Goal: Information Seeking & Learning: Stay updated

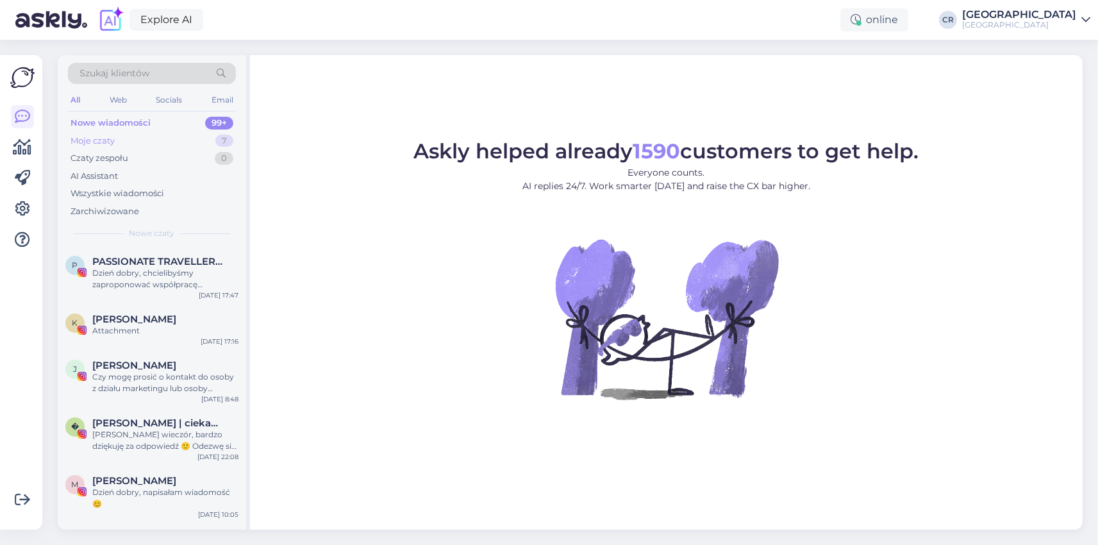
click at [96, 139] on div "Moje czaty" at bounding box center [93, 141] width 44 height 13
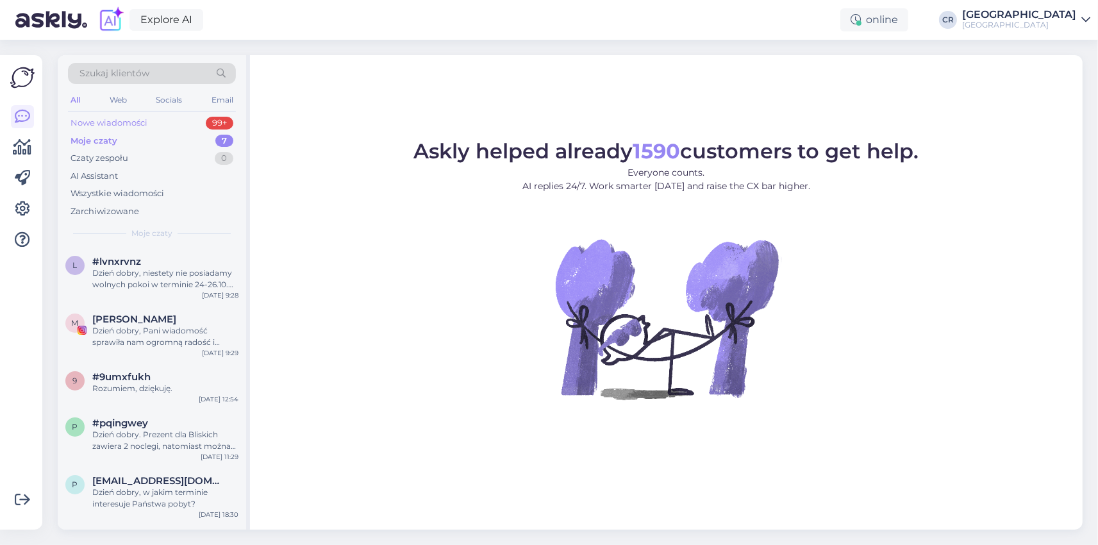
click at [106, 121] on div "Nowe wiadomości" at bounding box center [109, 123] width 77 height 13
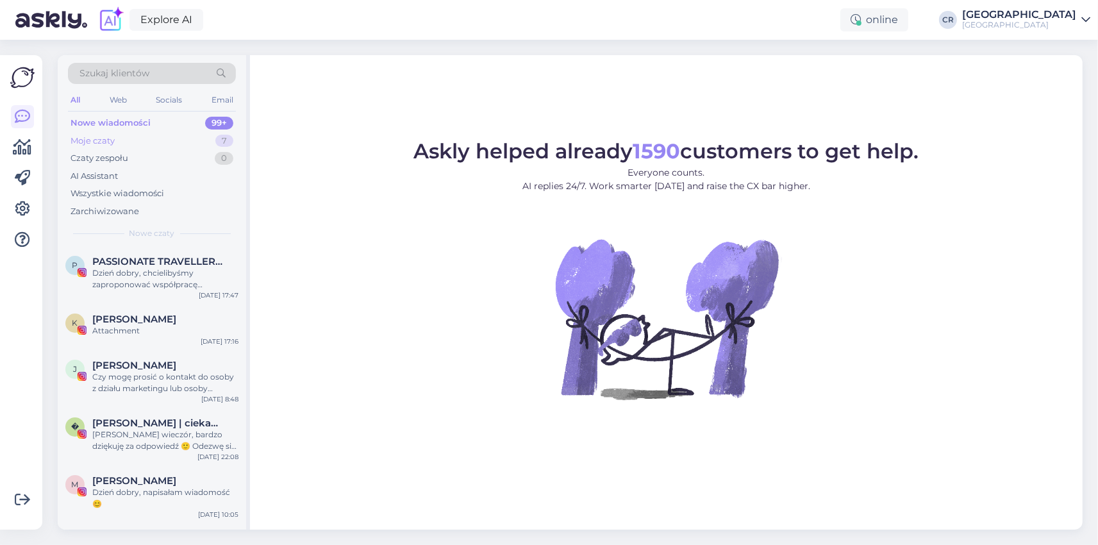
click at [103, 138] on div "Moje czaty" at bounding box center [93, 141] width 44 height 13
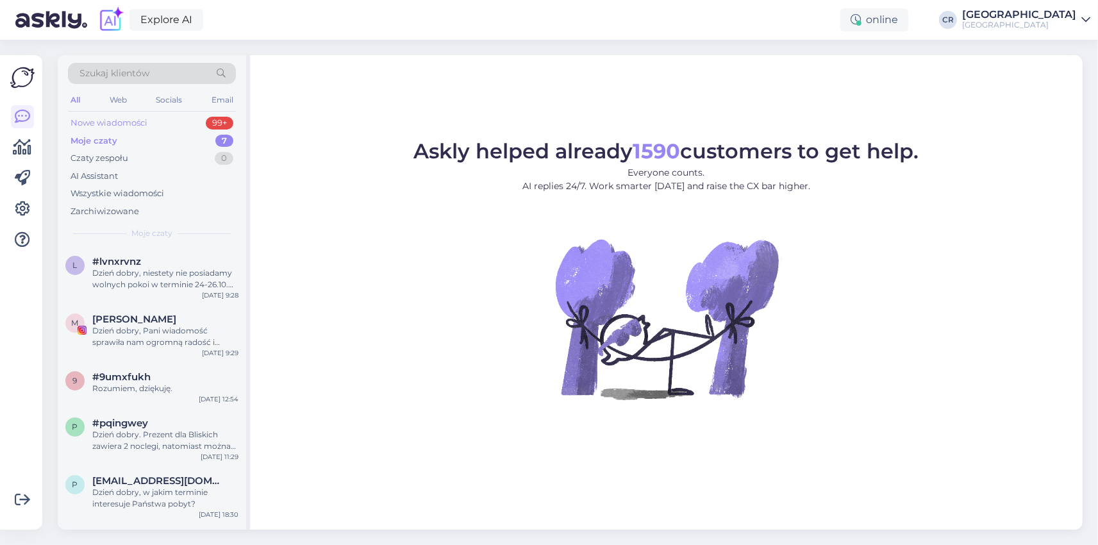
click at [113, 124] on div "Nowe wiadomości" at bounding box center [109, 123] width 77 height 13
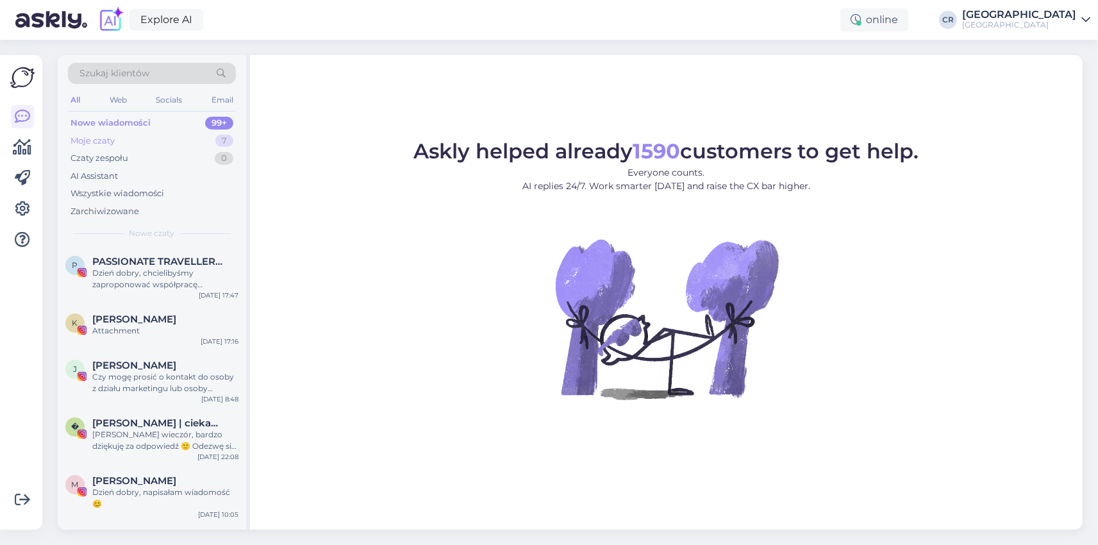
click at [89, 140] on div "Moje czaty" at bounding box center [93, 141] width 44 height 13
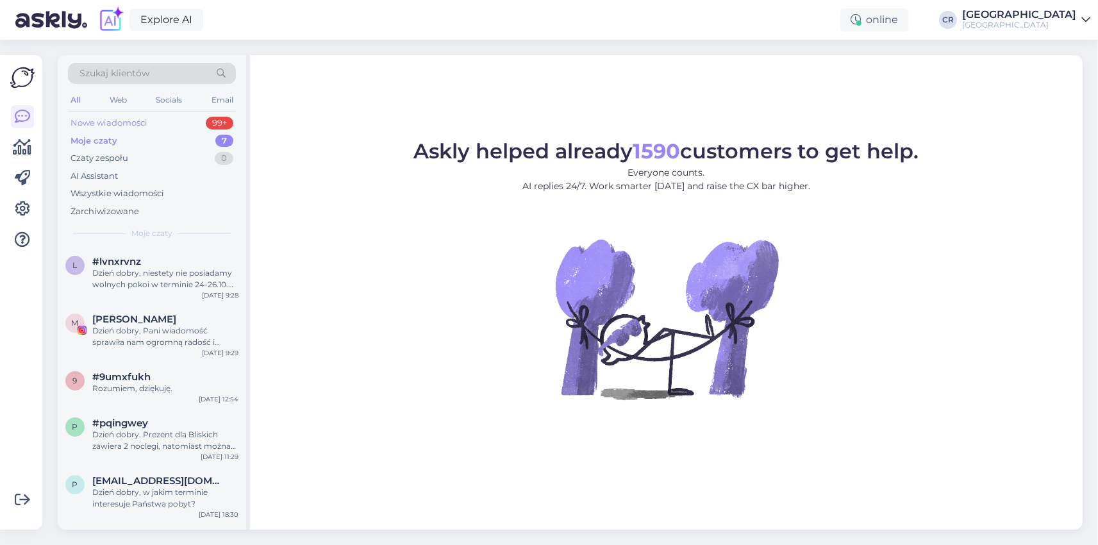
click at [105, 125] on div "Nowe wiadomości" at bounding box center [109, 123] width 77 height 13
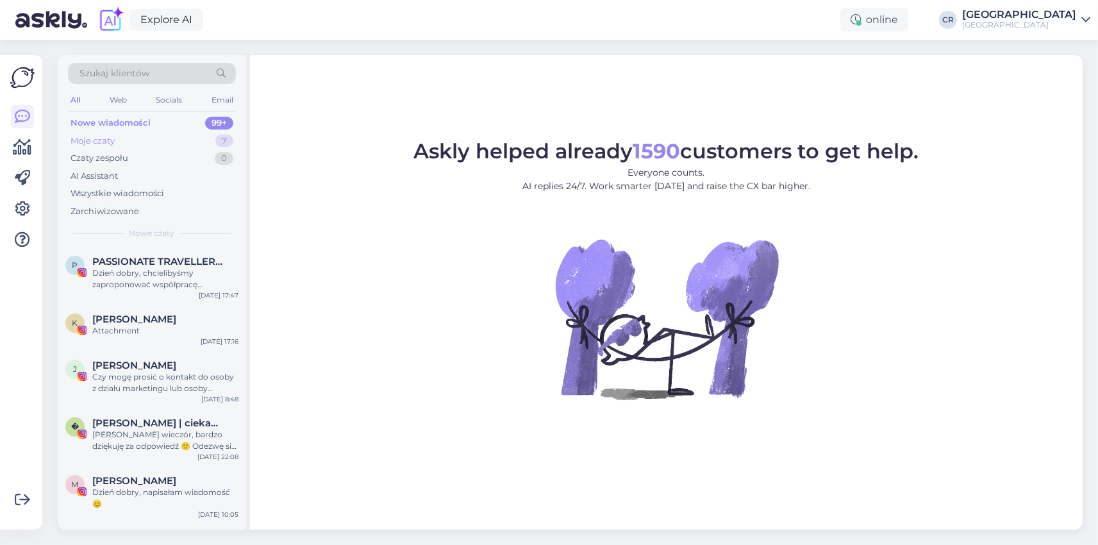
click at [92, 147] on div "Moje czaty 7" at bounding box center [152, 141] width 168 height 18
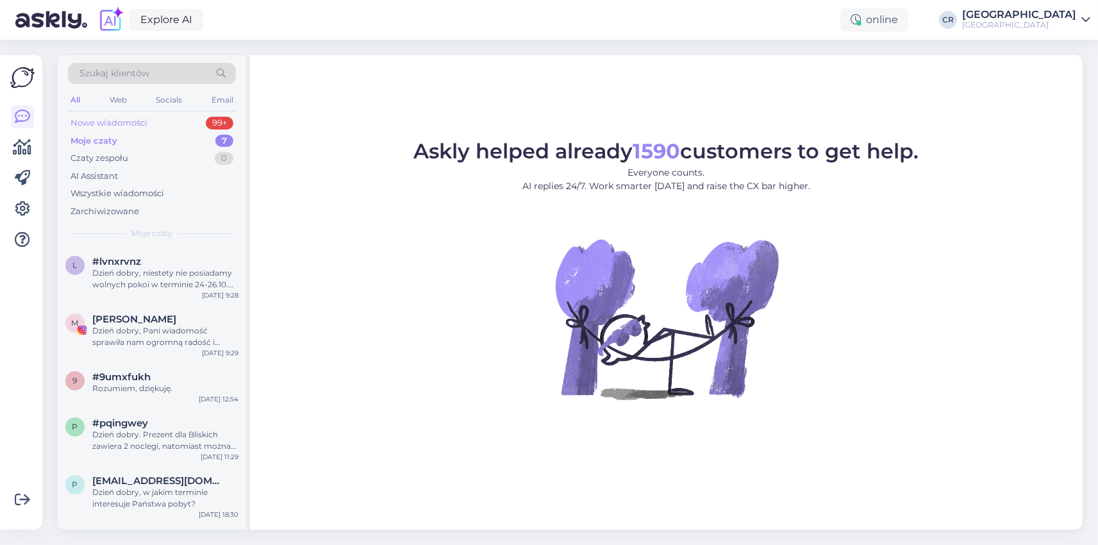
click at [122, 123] on div "Nowe wiadomości" at bounding box center [109, 123] width 77 height 13
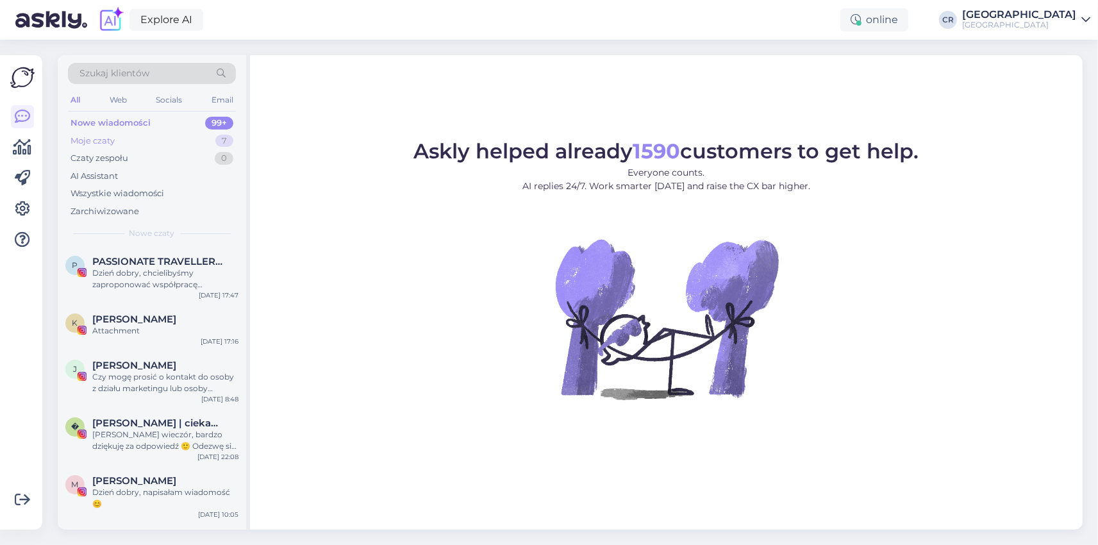
click at [107, 142] on div "Moje czaty" at bounding box center [93, 141] width 44 height 13
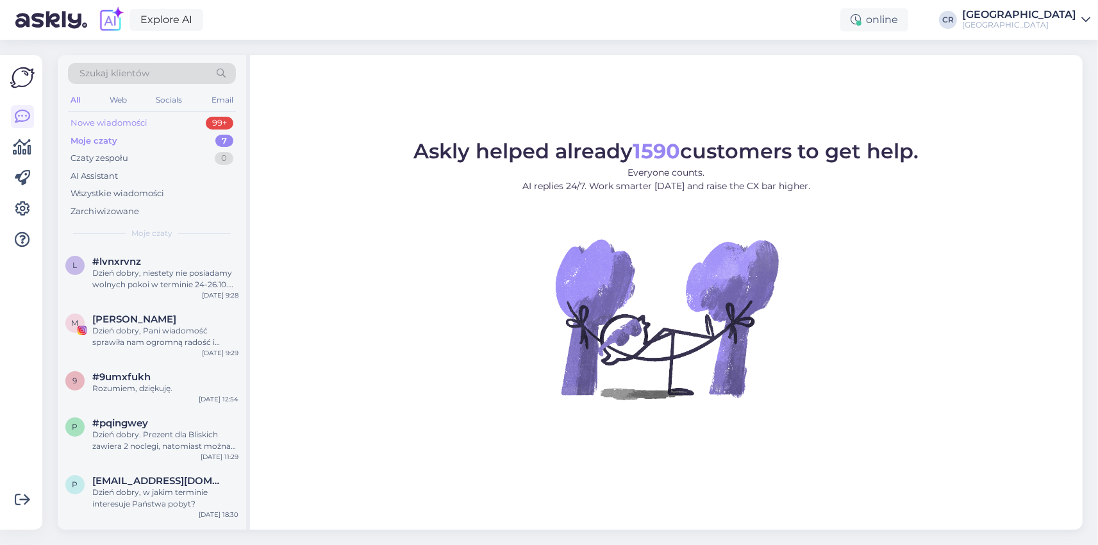
click at [110, 120] on div "Nowe wiadomości" at bounding box center [109, 123] width 77 height 13
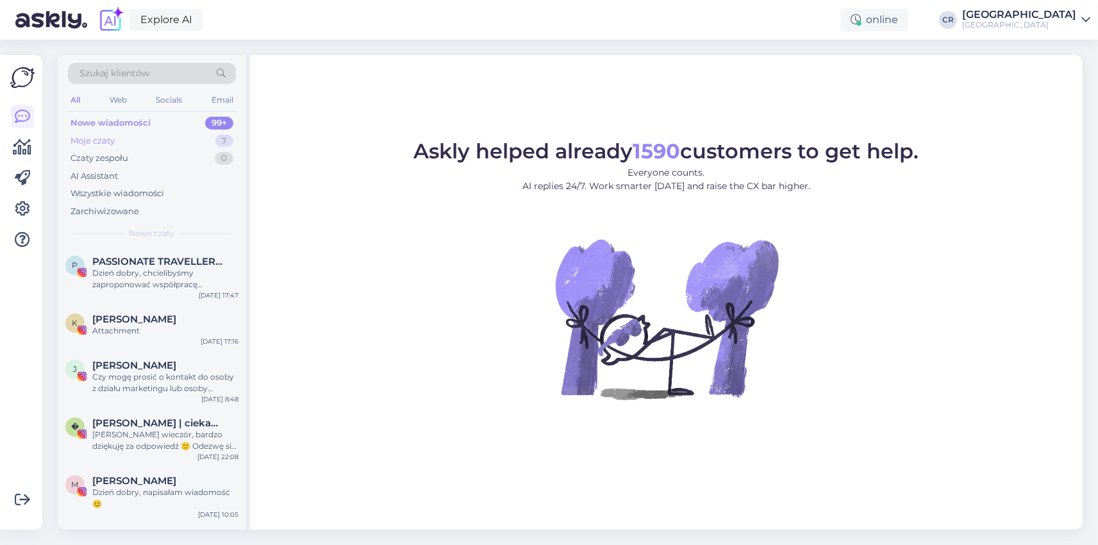
click at [99, 140] on div "Moje czaty" at bounding box center [93, 141] width 44 height 13
